Goal: Transaction & Acquisition: Purchase product/service

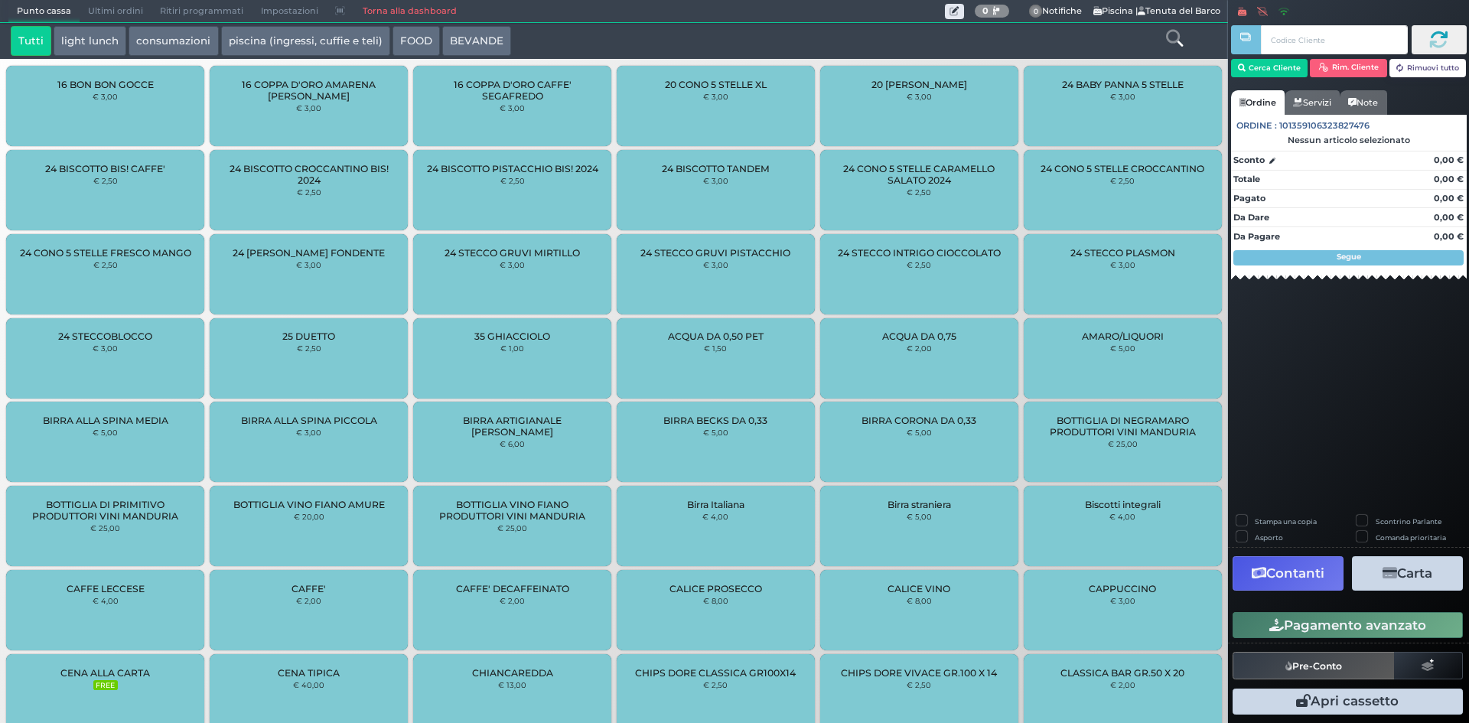
click at [444, 4] on link "Torna alla dashboard" at bounding box center [408, 11] width 111 height 21
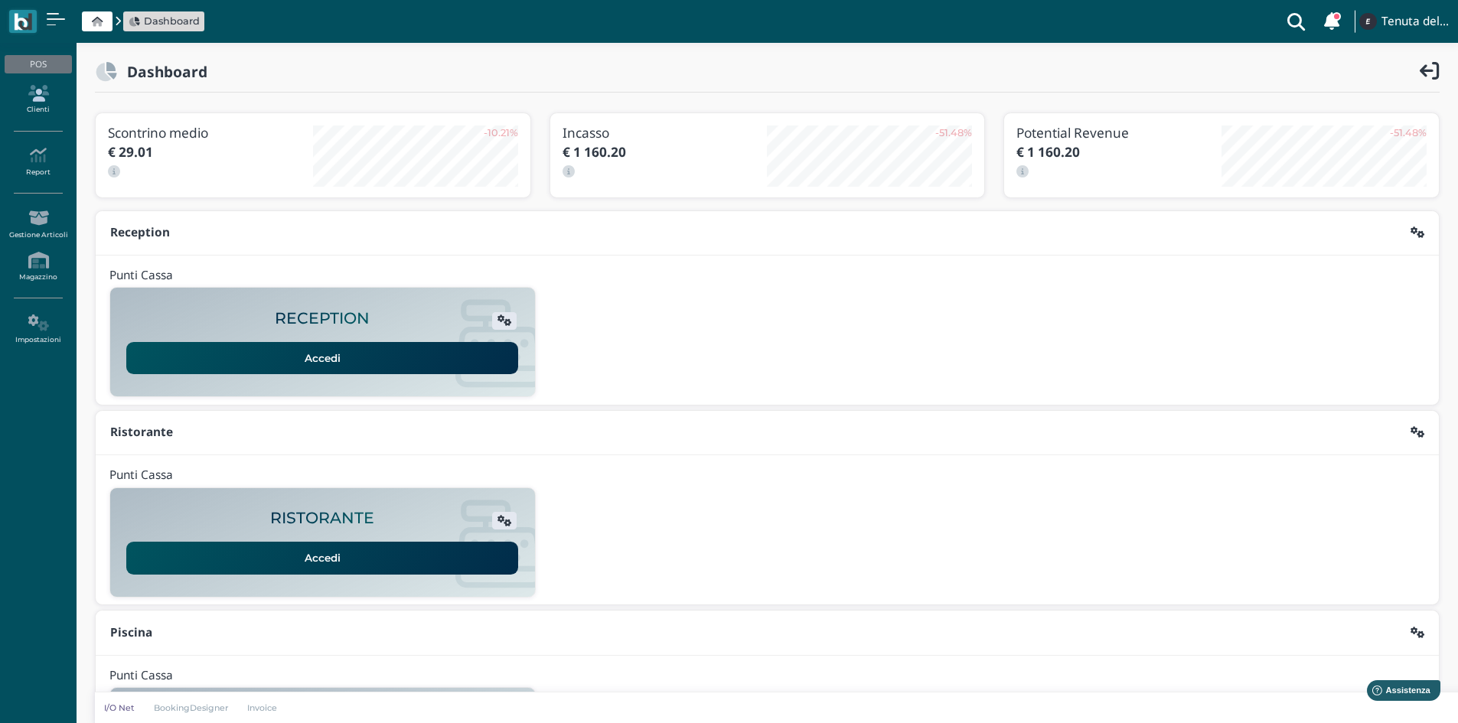
click at [54, 91] on icon at bounding box center [38, 93] width 67 height 17
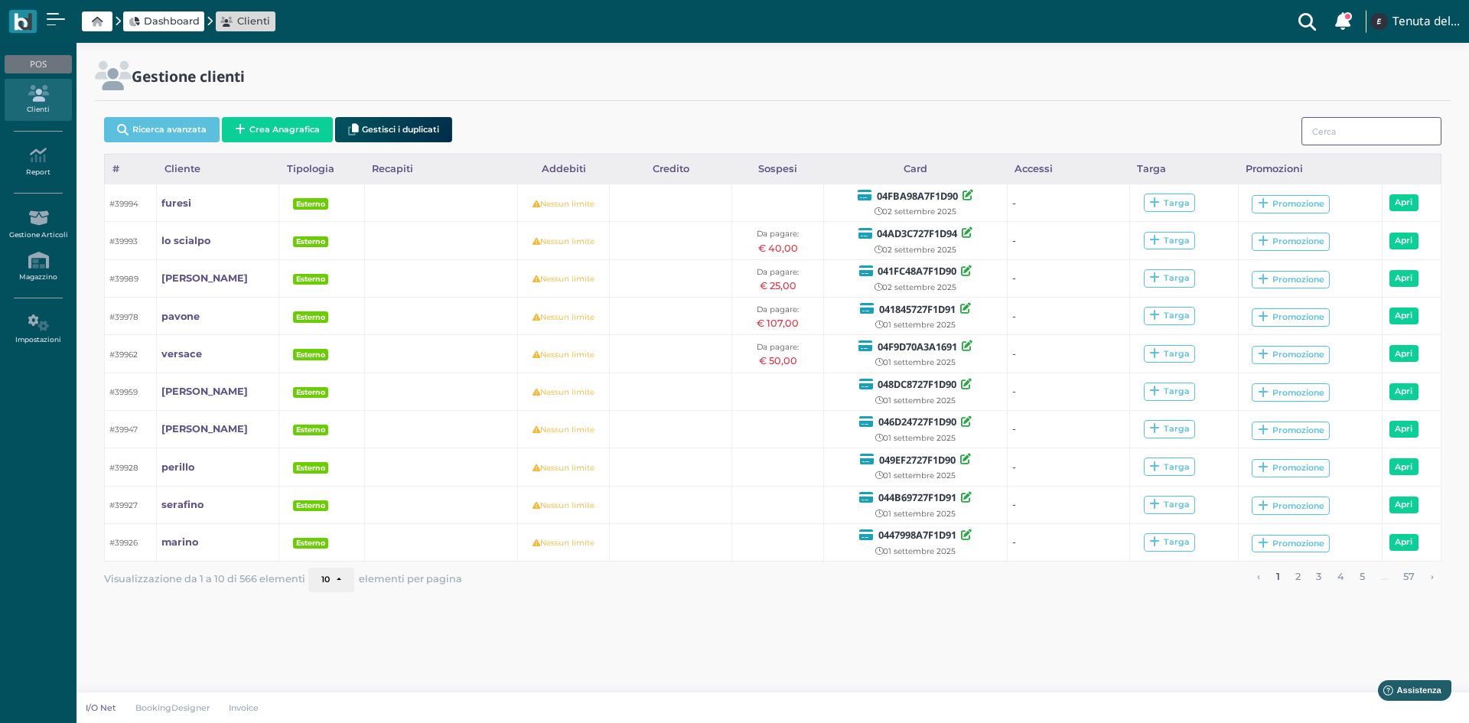
click at [1382, 142] on input "search" at bounding box center [1371, 131] width 140 height 28
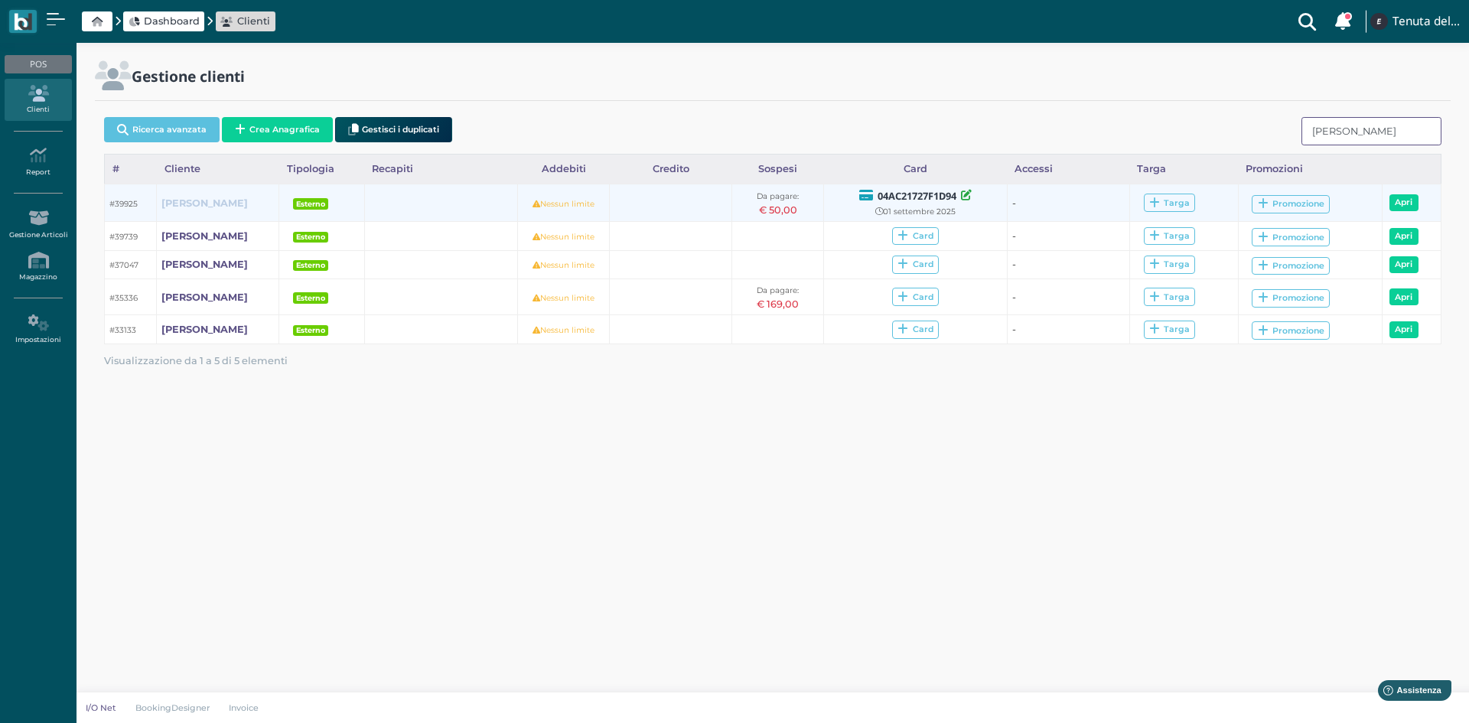
type input "de lorenzo"
click at [187, 200] on b "de lorenzo" at bounding box center [204, 202] width 86 height 11
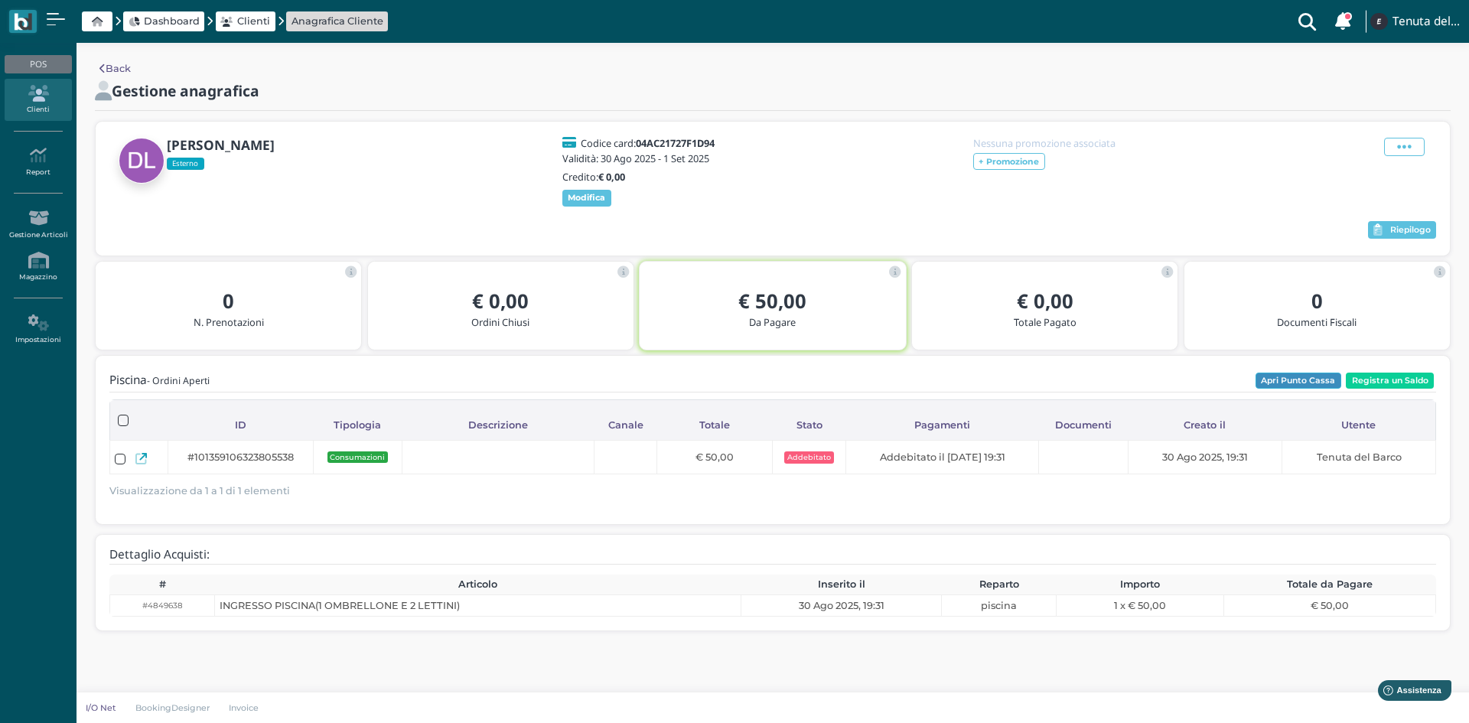
click at [1305, 376] on button "Apri Punto Cassa" at bounding box center [1299, 381] width 86 height 17
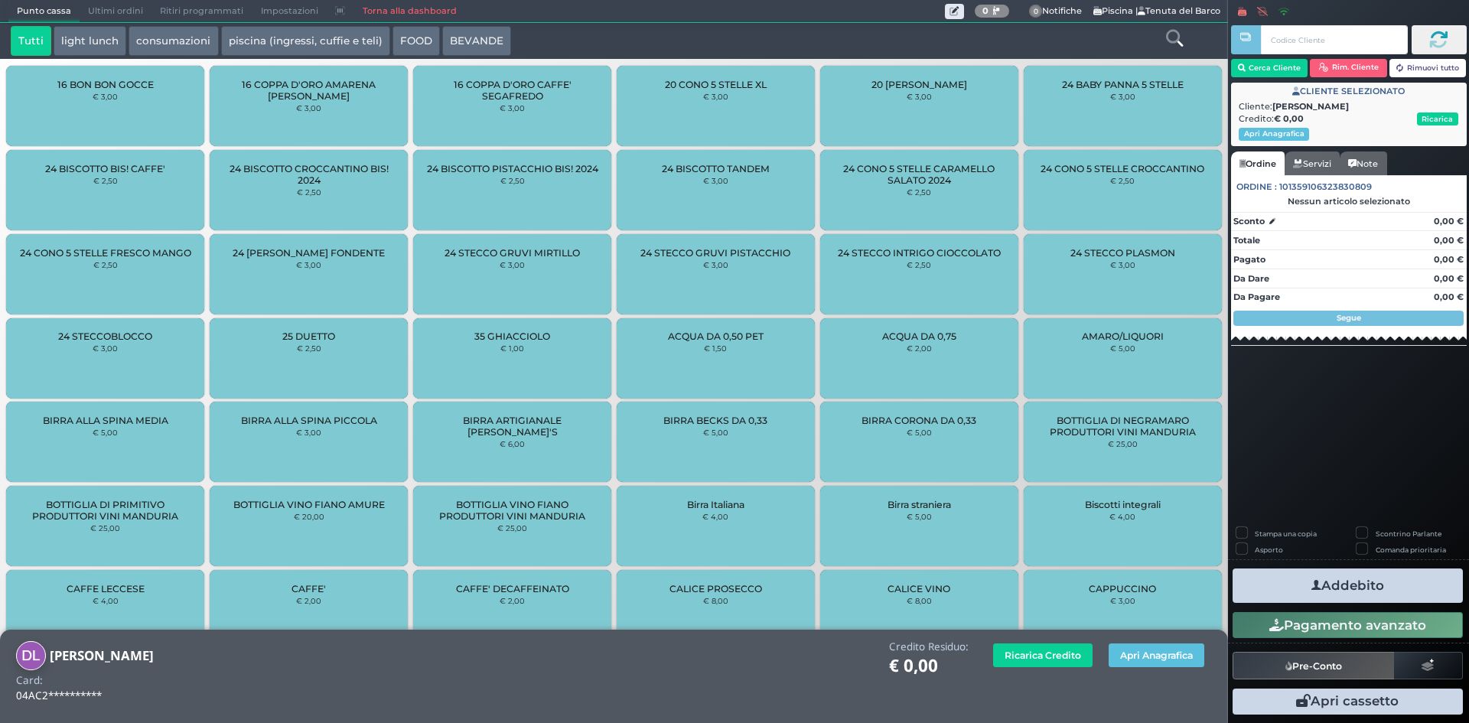
click at [1178, 43] on icon at bounding box center [1174, 38] width 17 height 17
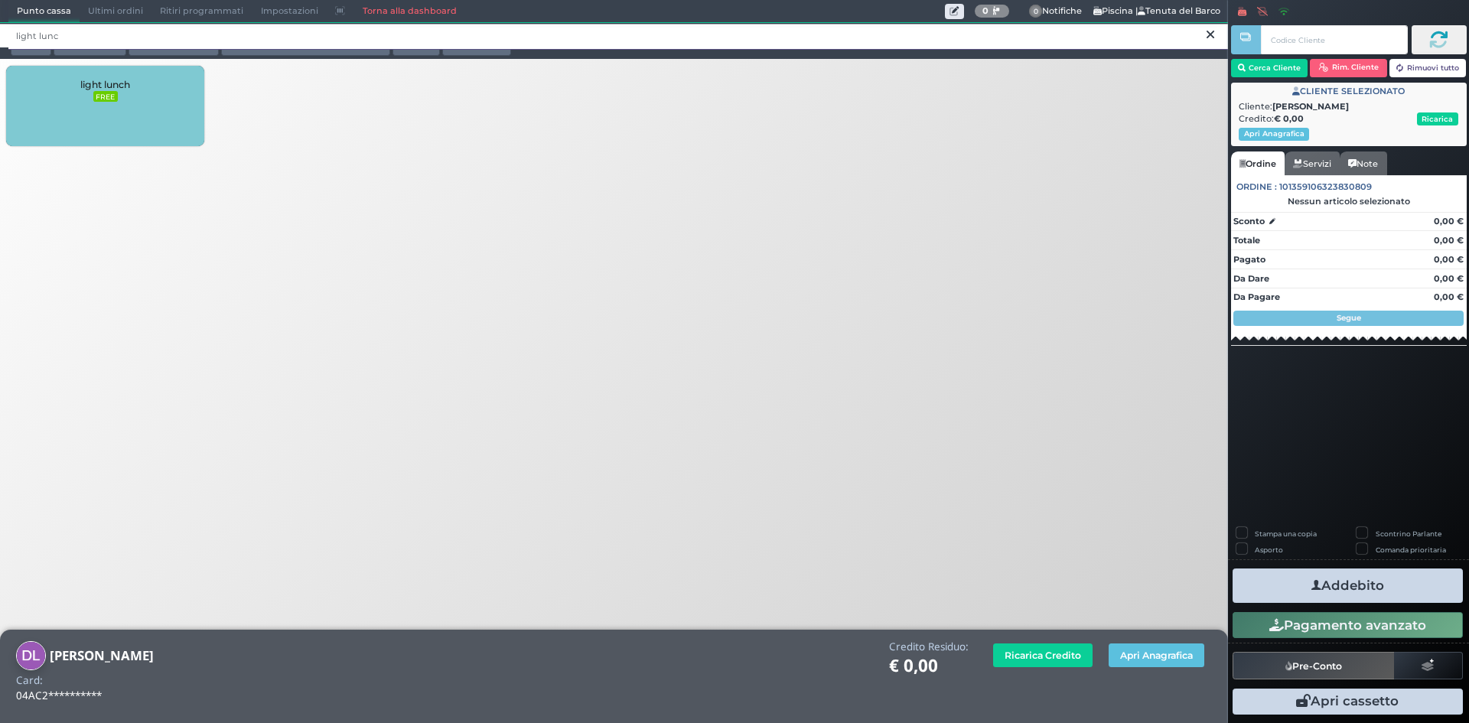
type input "light lunc"
click at [90, 132] on div "light lunch FREE" at bounding box center [105, 106] width 198 height 80
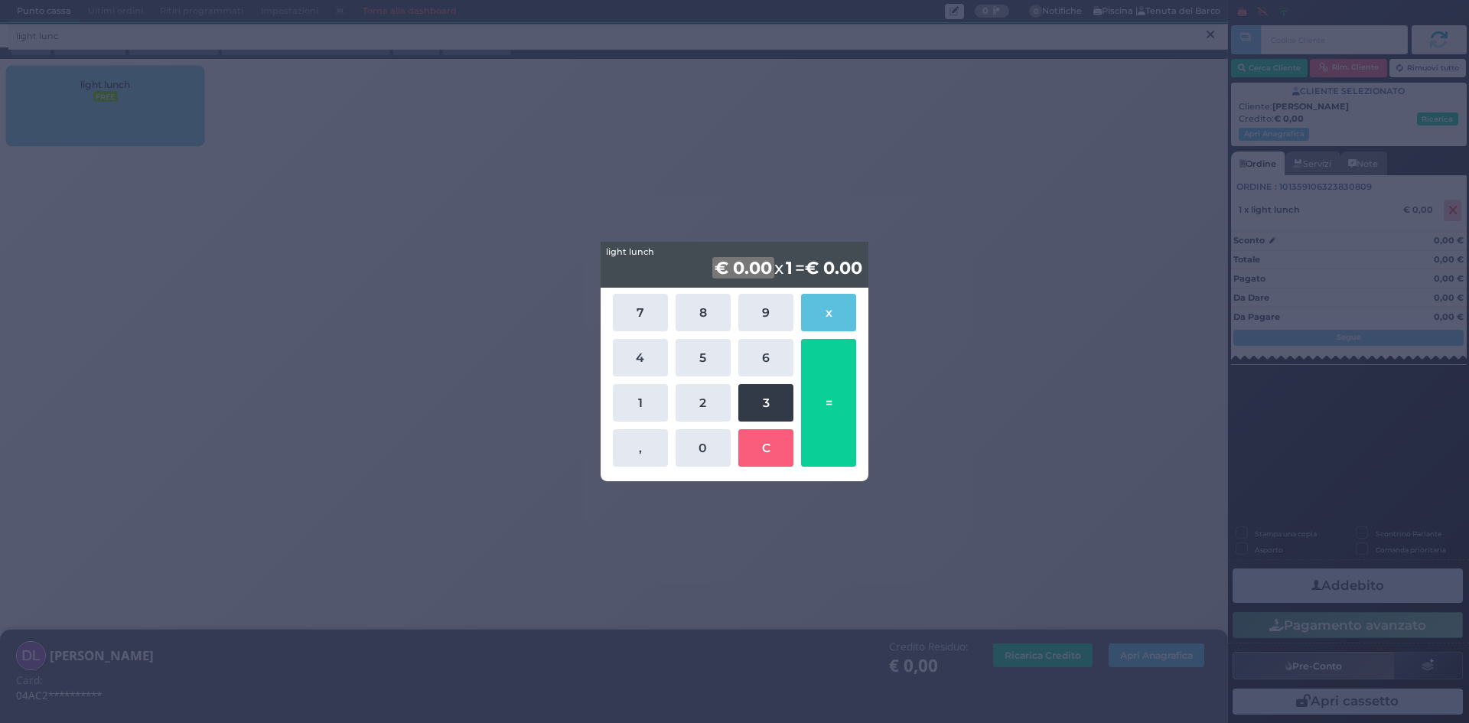
click at [765, 406] on button "3" at bounding box center [765, 402] width 55 height 37
click at [642, 403] on button "1" at bounding box center [640, 402] width 55 height 37
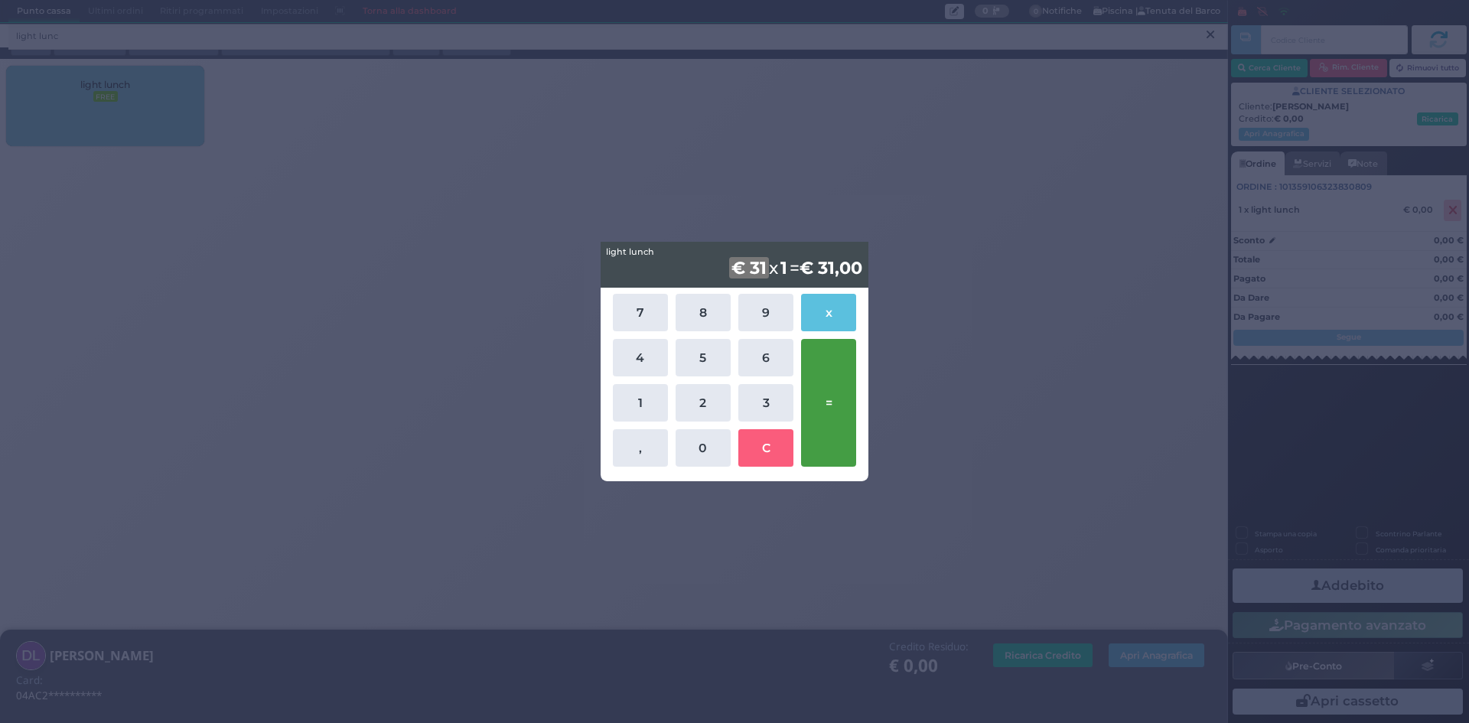
click at [841, 393] on button "=" at bounding box center [828, 403] width 55 height 128
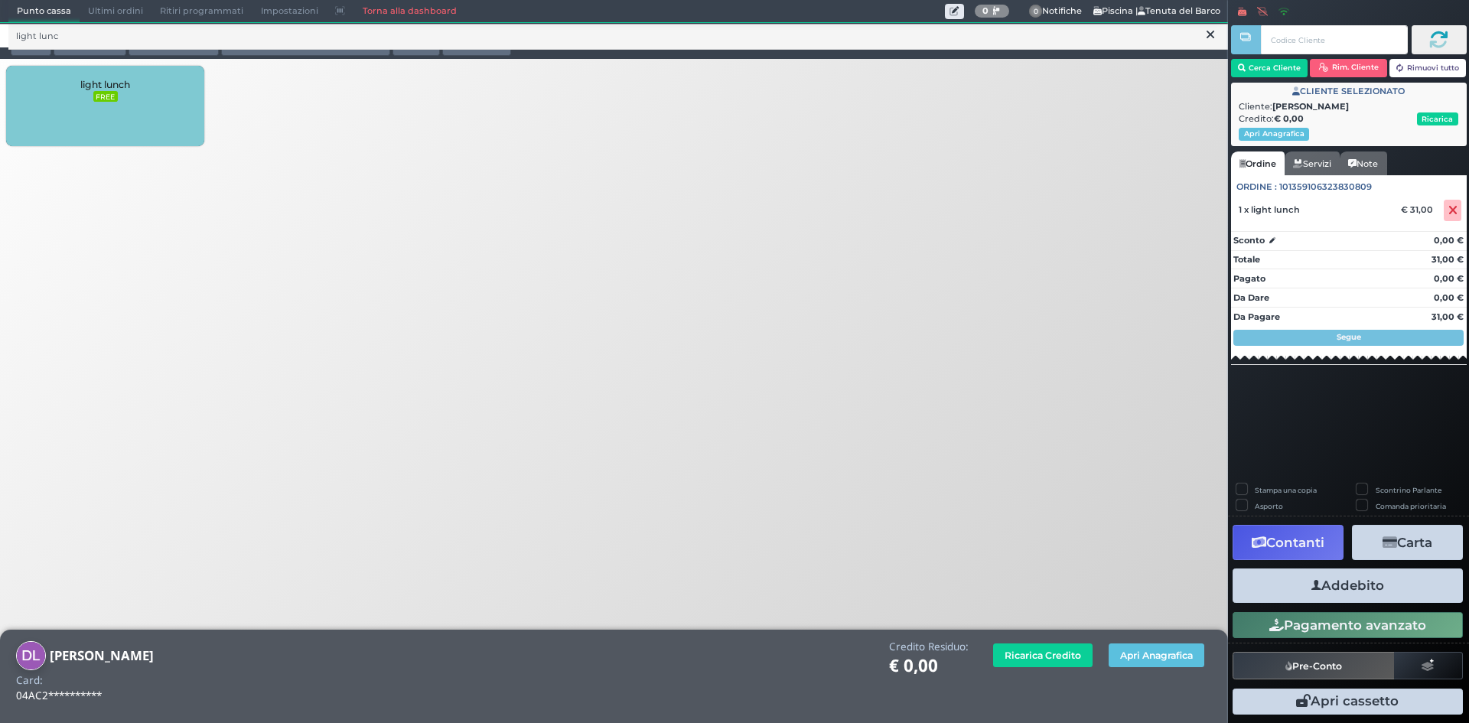
click at [1377, 591] on button "Addebito" at bounding box center [1348, 585] width 230 height 34
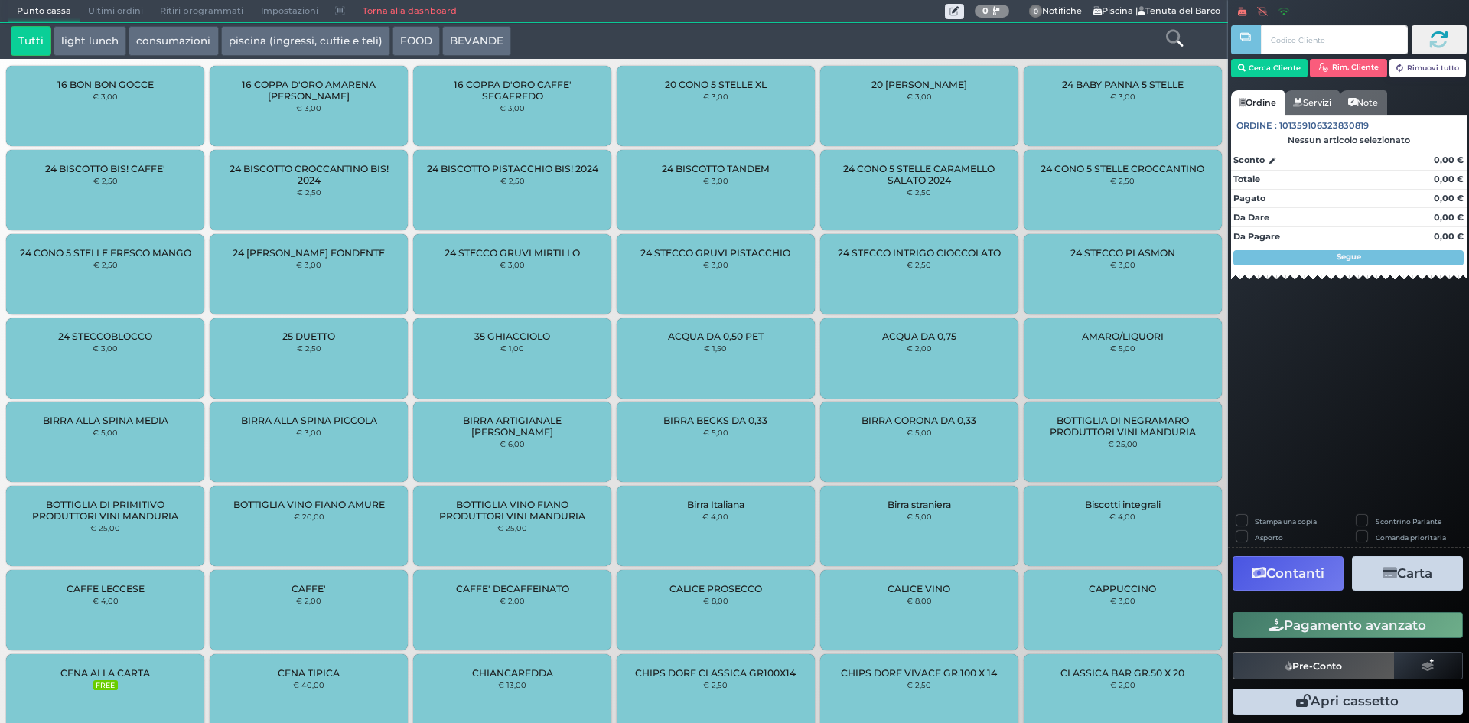
click at [407, 13] on link "Torna alla dashboard" at bounding box center [408, 11] width 111 height 21
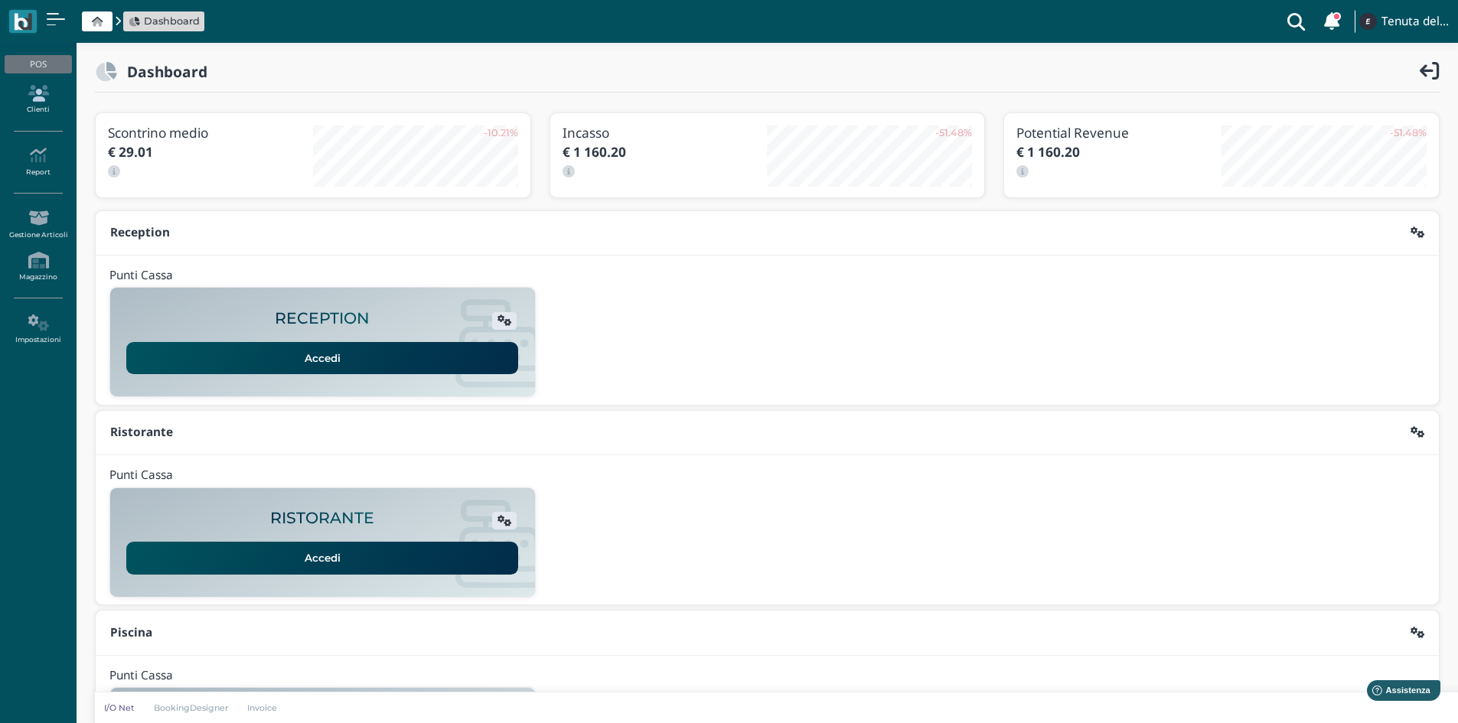
click at [42, 112] on link "Clienti" at bounding box center [38, 100] width 67 height 42
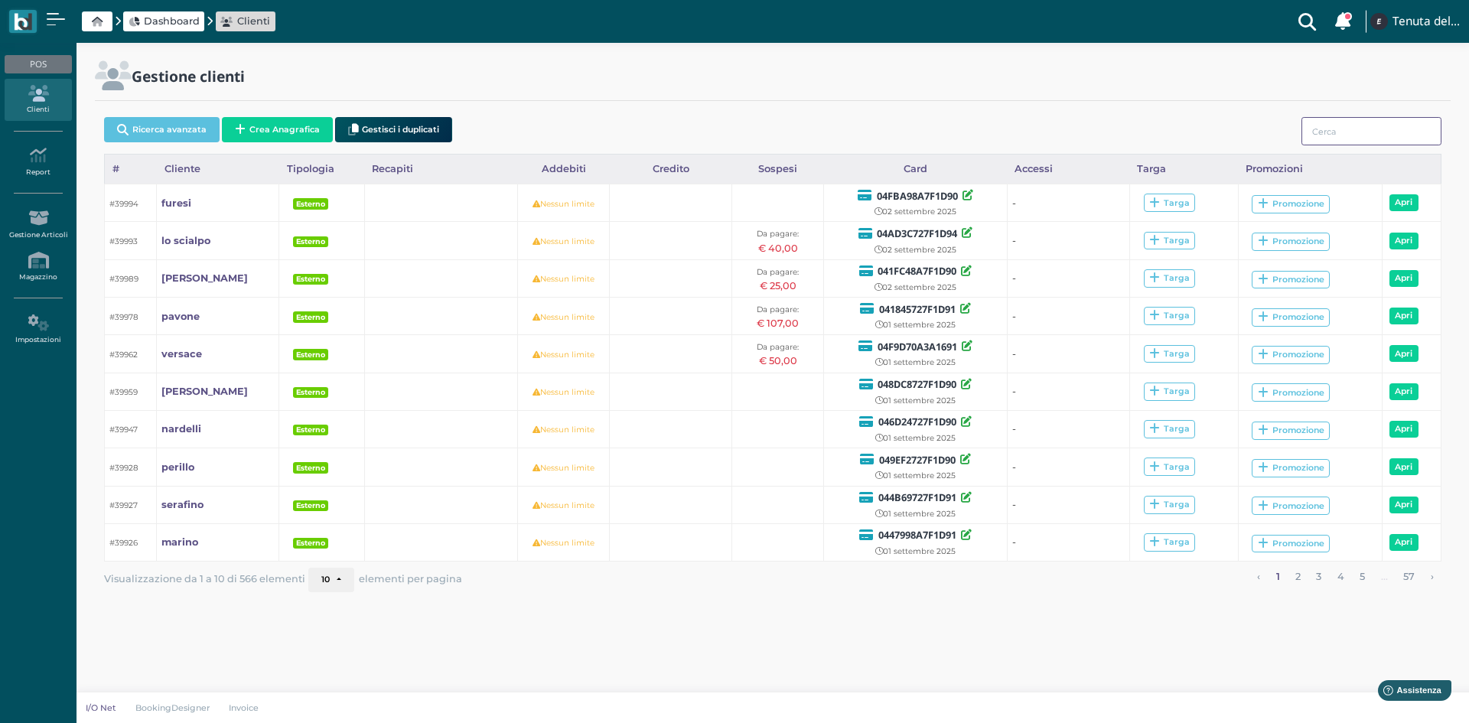
click at [1373, 128] on input "search" at bounding box center [1371, 131] width 140 height 28
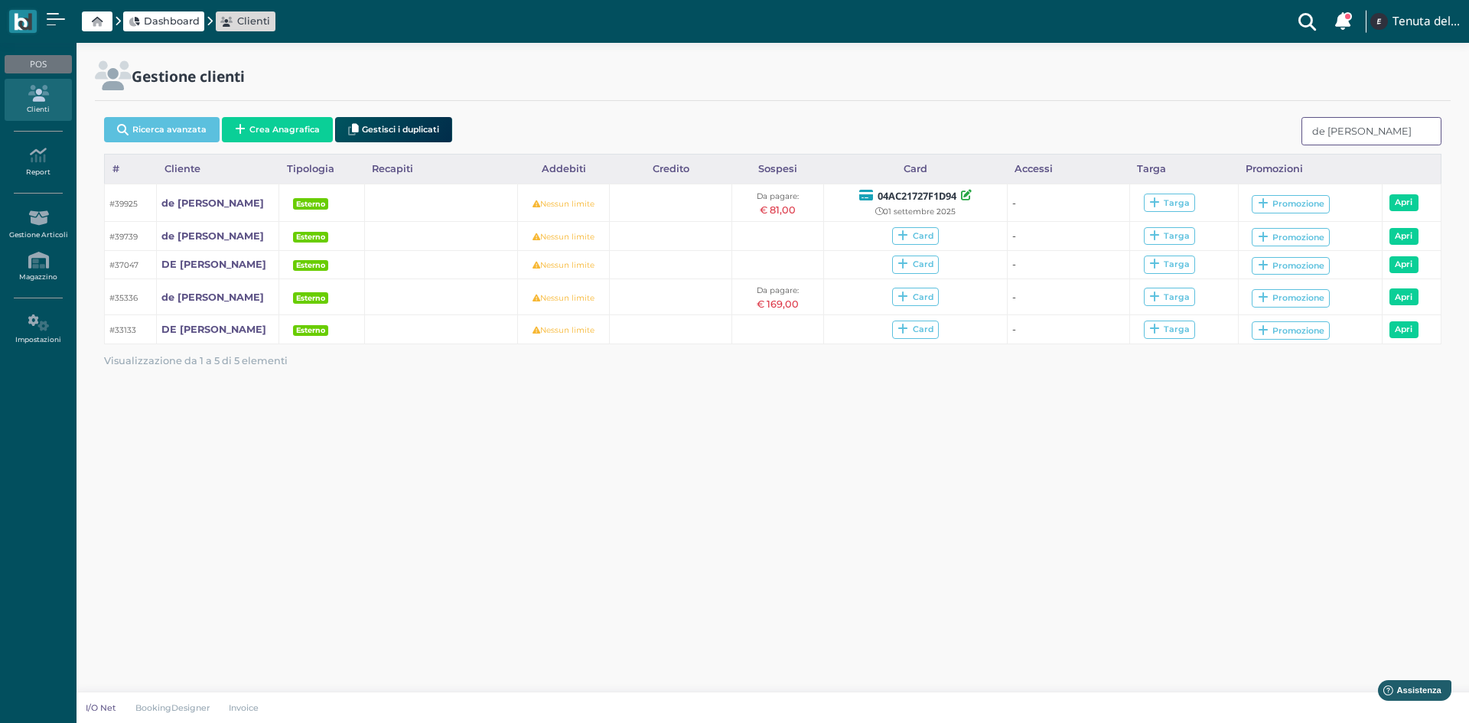
type input "de lorenzo"
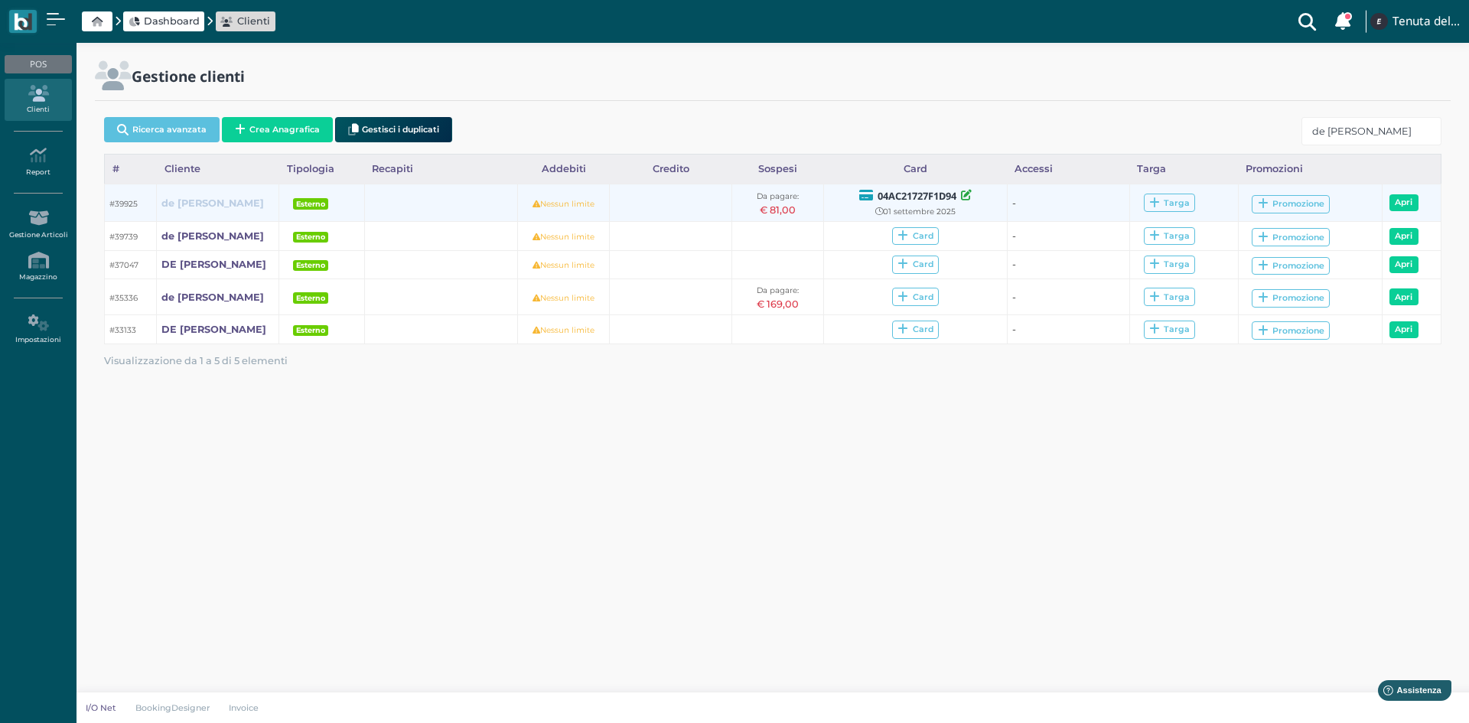
click at [184, 204] on b "de lorenzo" at bounding box center [212, 202] width 103 height 11
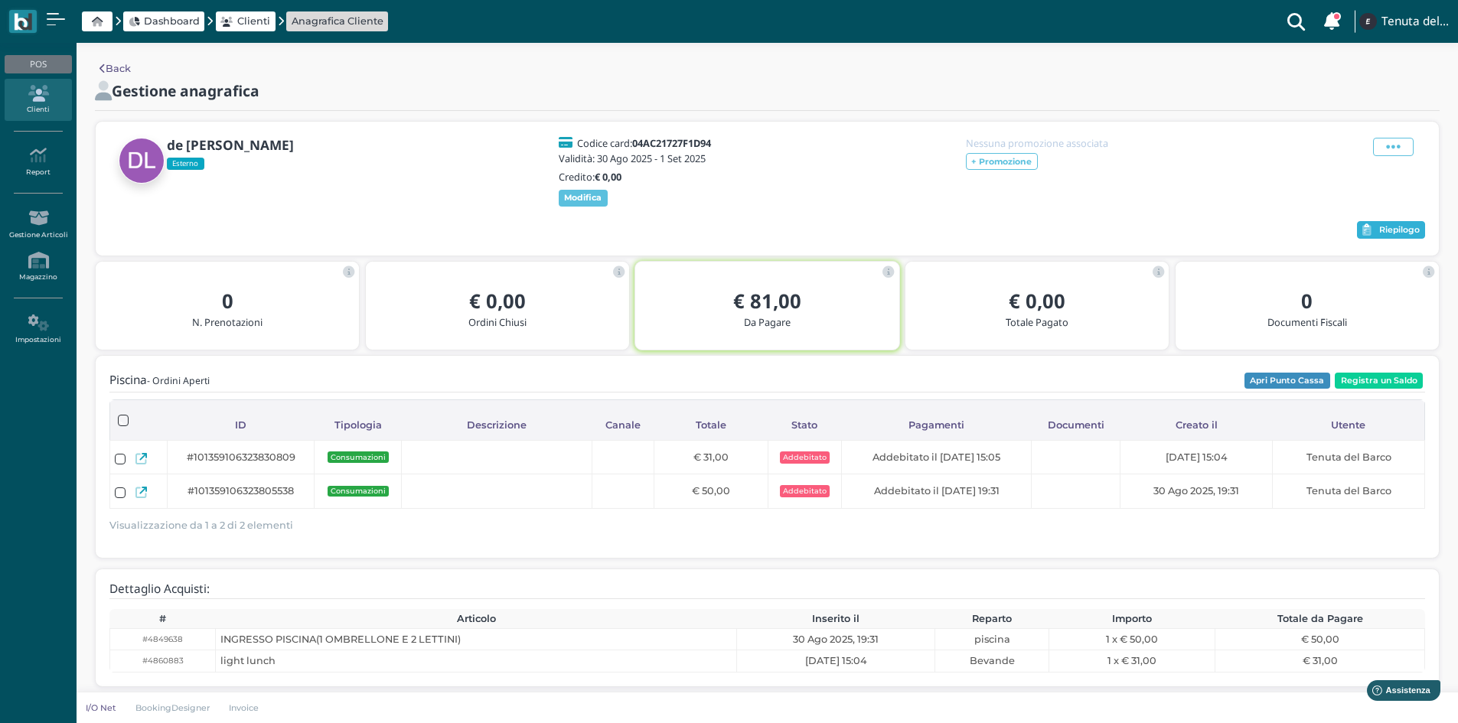
click at [1399, 226] on span "Riepilogo" at bounding box center [1399, 230] width 41 height 11
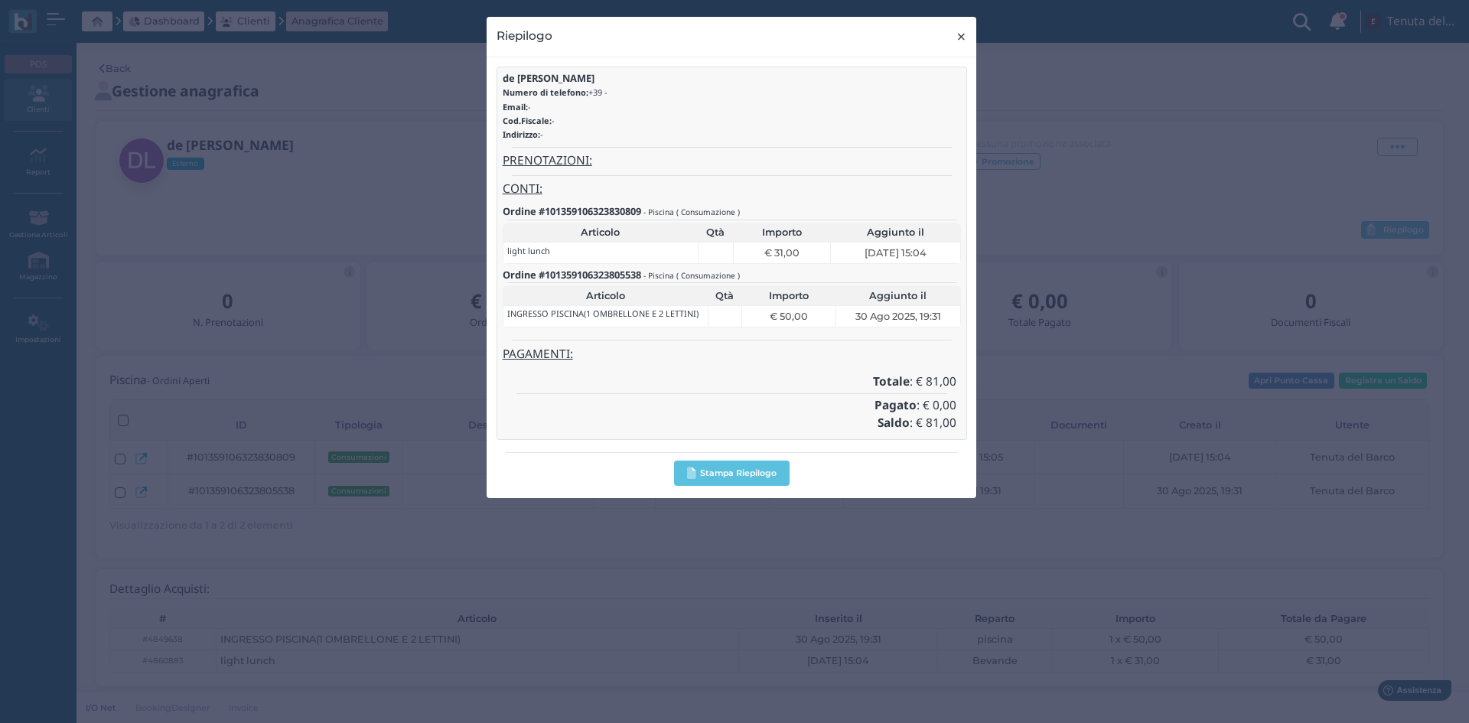
click at [960, 31] on span "×" at bounding box center [961, 37] width 11 height 20
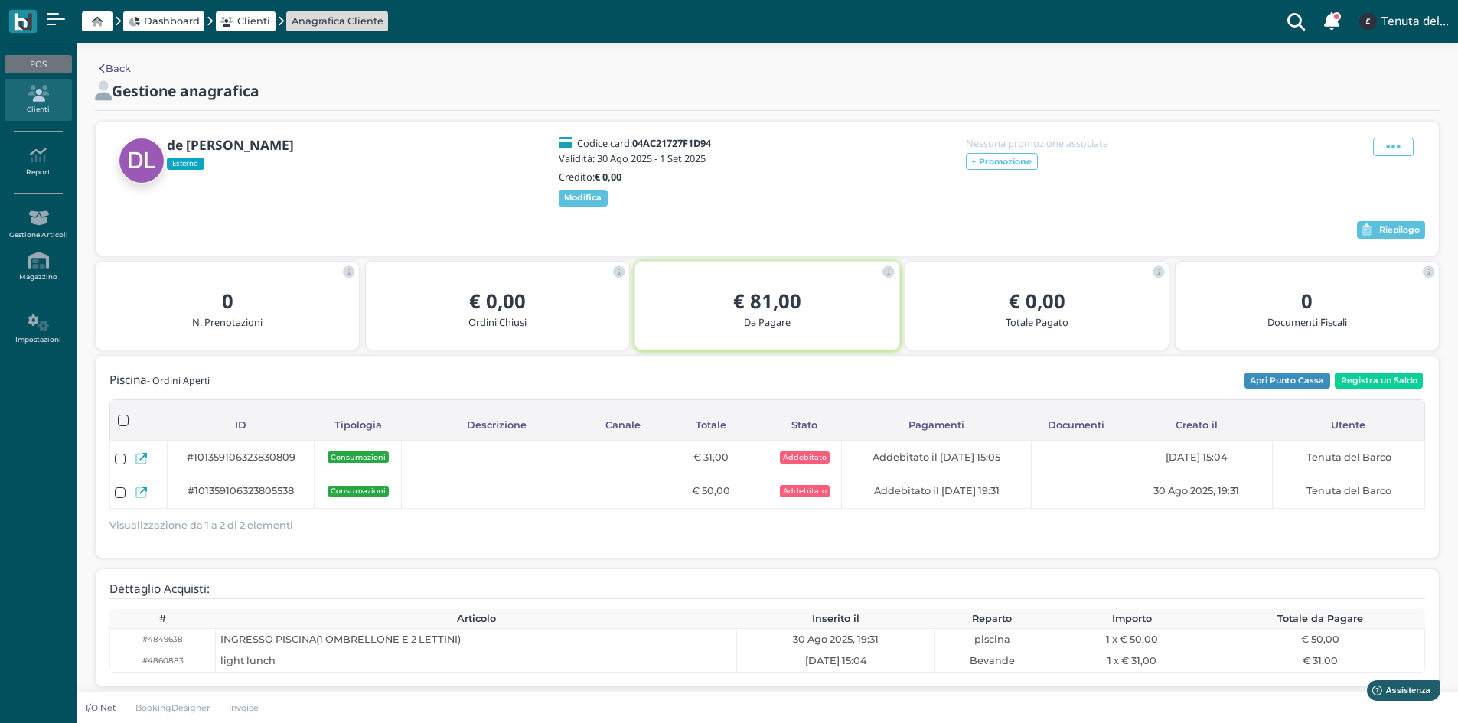
scroll to position [8, 0]
